Goal: Transaction & Acquisition: Subscribe to service/newsletter

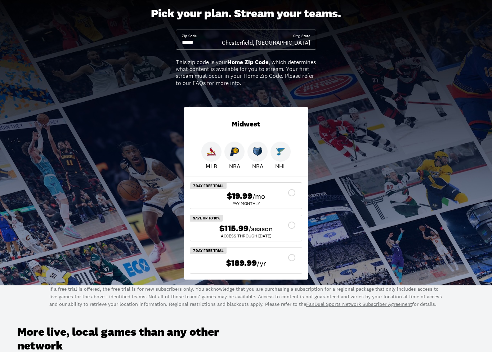
scroll to position [97, 0]
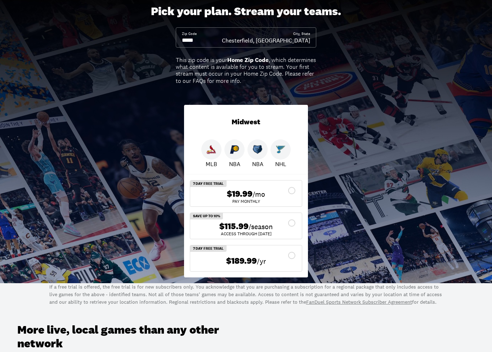
click at [222, 36] on input at bounding box center [202, 40] width 40 height 8
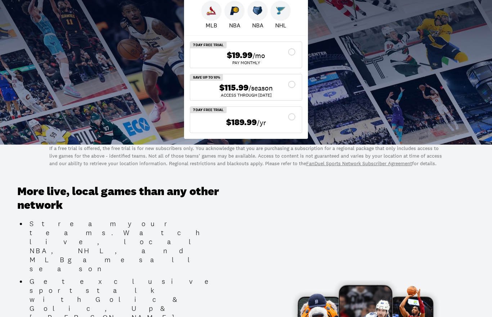
scroll to position [233, 0]
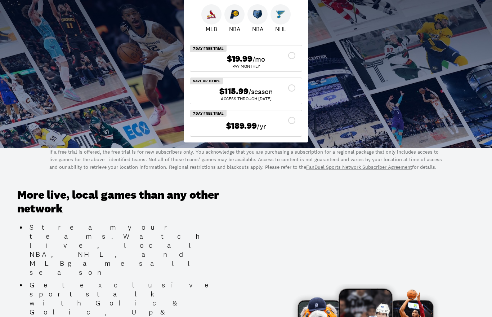
type input "*****"
click at [291, 119] on div "$189.99 /yr" at bounding box center [246, 126] width 100 height 14
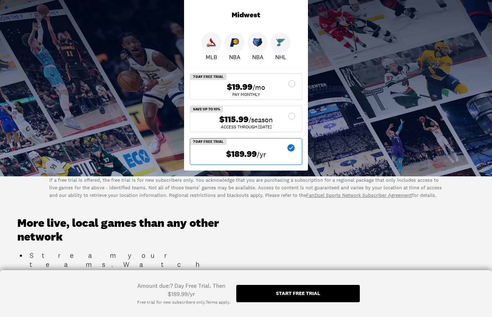
scroll to position [179, 0]
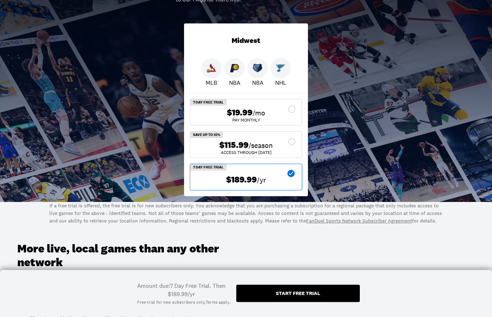
click at [295, 173] on div "$189.99 /yr" at bounding box center [246, 180] width 100 height 14
click at [299, 58] on div "MLB NBA NBA NHL" at bounding box center [246, 72] width 124 height 29
click at [296, 173] on div "$189.99 /yr" at bounding box center [246, 180] width 100 height 14
click at [294, 108] on div "$19.99 /mo" at bounding box center [246, 113] width 100 height 10
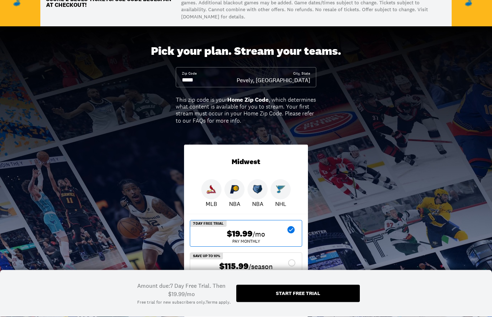
scroll to position [0, 0]
